Goal: Task Accomplishment & Management: Manage account settings

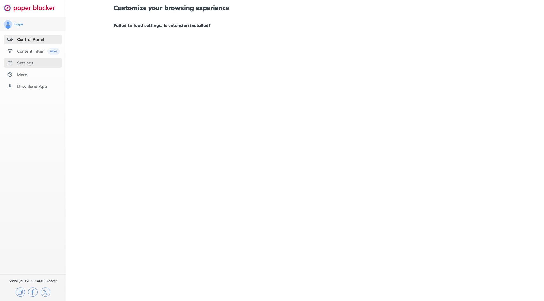
click at [44, 62] on div "Settings" at bounding box center [33, 63] width 58 height 10
click at [516, 11] on div "Customize your browsing experience Failed to load settings. Is extension instal…" at bounding box center [305, 150] width 478 height 301
